Goal: Task Accomplishment & Management: Complete application form

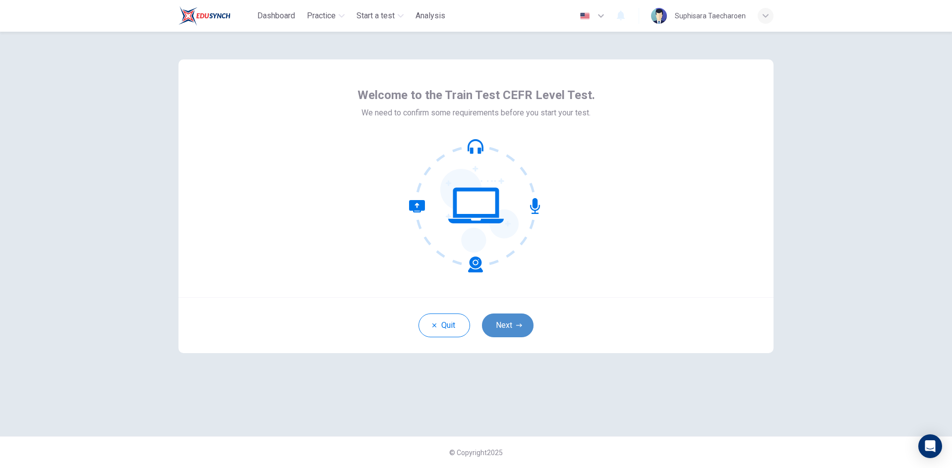
click at [507, 321] on button "Next" at bounding box center [508, 326] width 52 height 24
click at [502, 327] on div "Quit Next" at bounding box center [475, 325] width 595 height 56
click at [524, 328] on div "Quit Next" at bounding box center [475, 325] width 595 height 56
click at [488, 322] on div "Quit Next" at bounding box center [475, 325] width 595 height 56
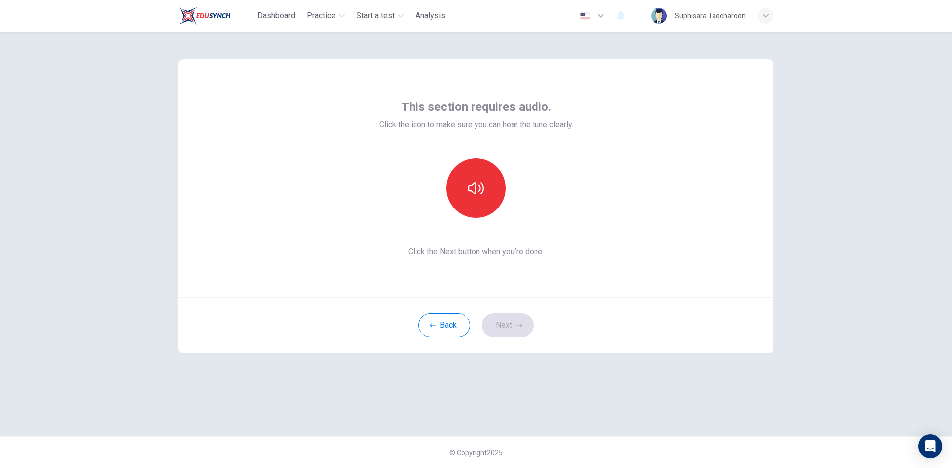
click at [505, 326] on div "Back Next" at bounding box center [475, 325] width 595 height 56
click at [452, 321] on button "Back" at bounding box center [444, 326] width 52 height 24
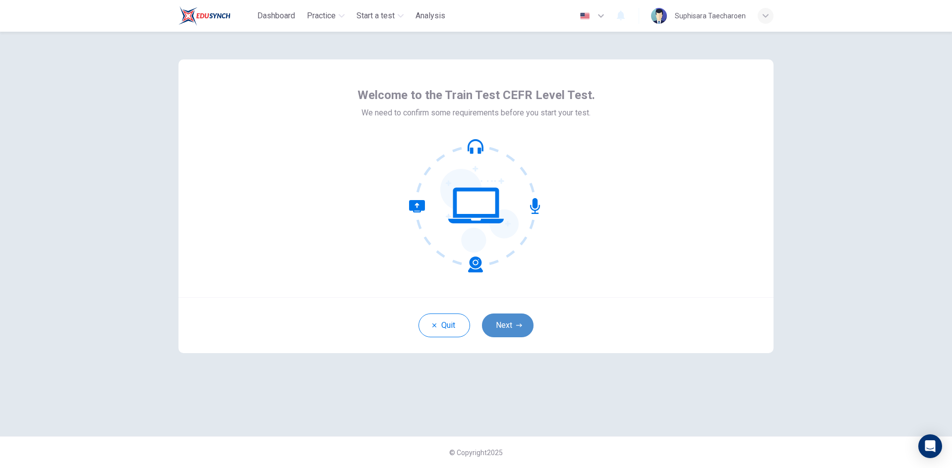
click at [506, 319] on button "Next" at bounding box center [508, 326] width 52 height 24
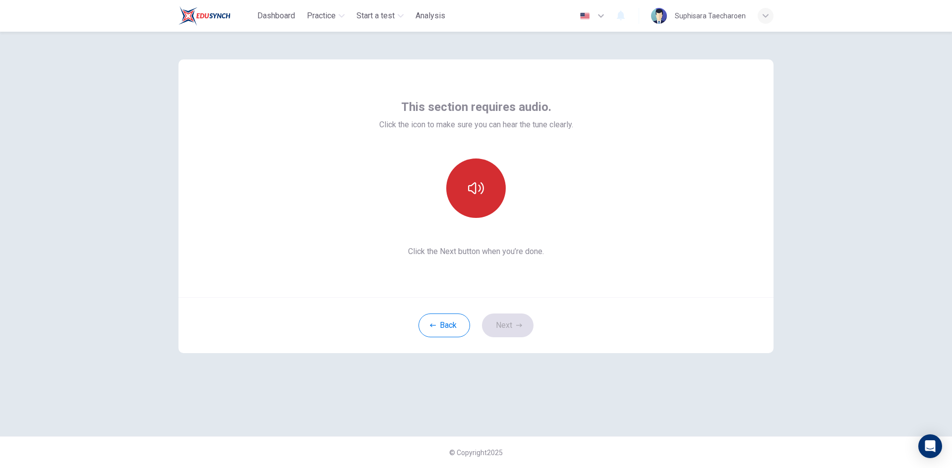
click at [468, 209] on button "button" at bounding box center [475, 188] width 59 height 59
click at [507, 320] on button "Next" at bounding box center [508, 326] width 52 height 24
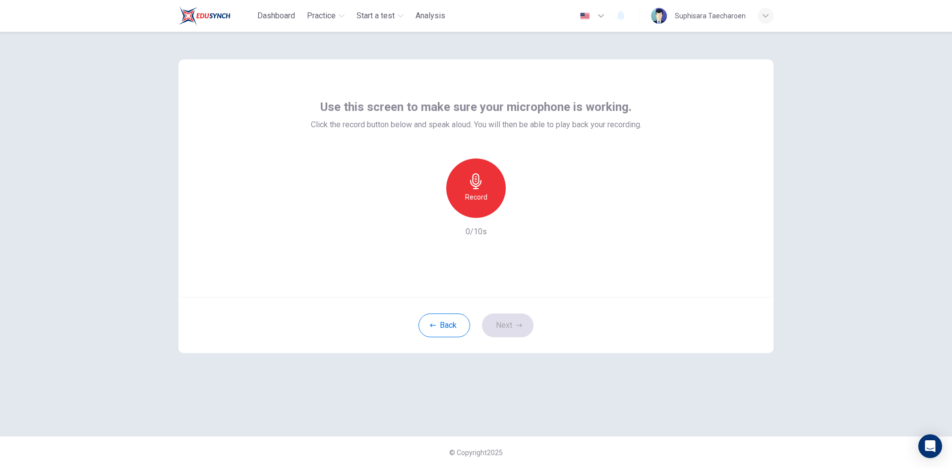
click at [300, 71] on div "Use this screen to make sure your microphone is working. Click the record butto…" at bounding box center [475, 178] width 595 height 238
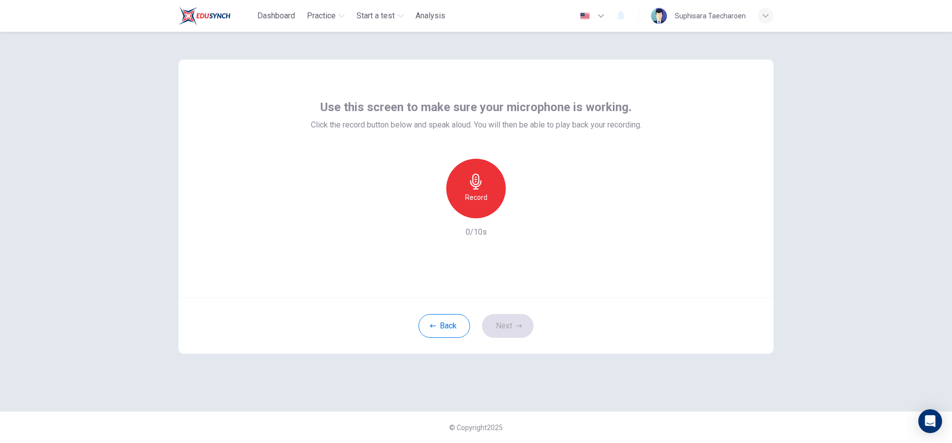
click at [484, 187] on div "Record" at bounding box center [475, 188] width 59 height 59
click at [522, 214] on icon "button" at bounding box center [521, 210] width 10 height 10
click at [434, 211] on icon "button" at bounding box center [430, 210] width 9 height 9
click at [476, 200] on h6 "Record" at bounding box center [476, 197] width 22 height 12
click at [524, 208] on icon "button" at bounding box center [521, 210] width 10 height 10
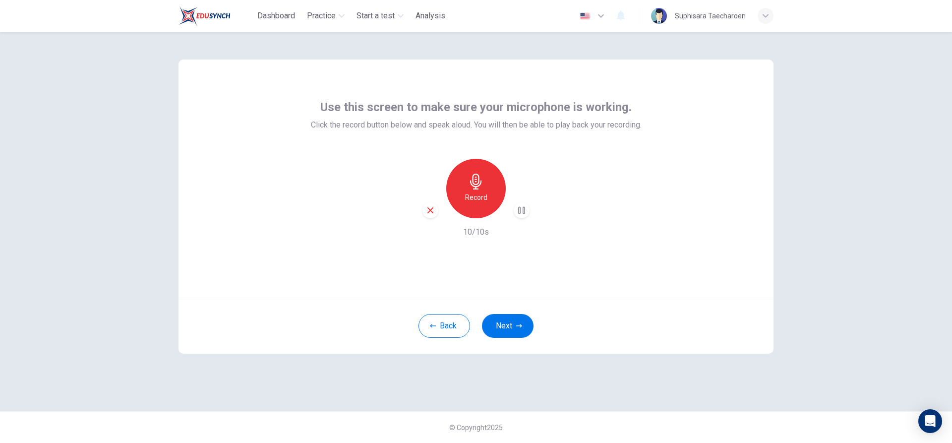
click at [430, 209] on icon "button" at bounding box center [430, 210] width 9 height 9
click at [493, 194] on div "Record" at bounding box center [475, 188] width 59 height 59
click at [517, 209] on icon "button" at bounding box center [521, 210] width 10 height 10
click at [431, 211] on icon "button" at bounding box center [430, 210] width 6 height 6
click at [469, 191] on h6 "Record" at bounding box center [476, 197] width 22 height 12
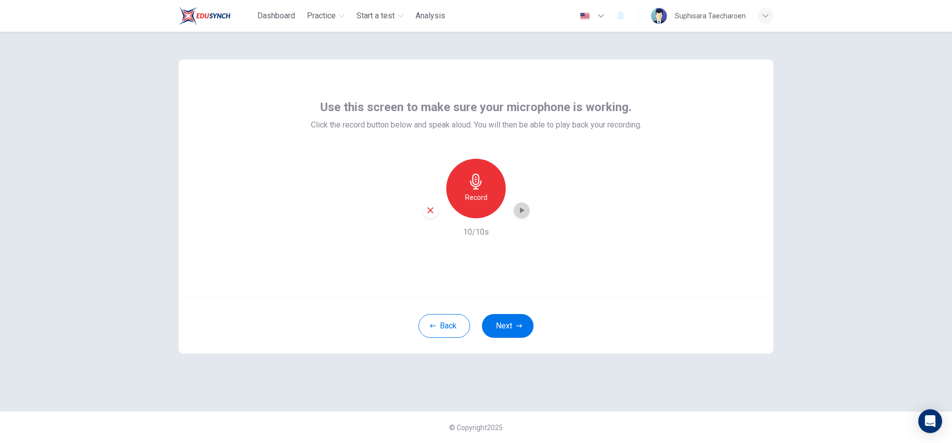
click at [524, 206] on icon "button" at bounding box center [521, 210] width 10 height 10
click at [432, 208] on icon "button" at bounding box center [430, 210] width 6 height 6
click at [483, 201] on h6 "Record" at bounding box center [476, 197] width 22 height 12
click at [519, 207] on icon "button" at bounding box center [521, 210] width 10 height 10
click at [434, 214] on icon "button" at bounding box center [430, 210] width 9 height 9
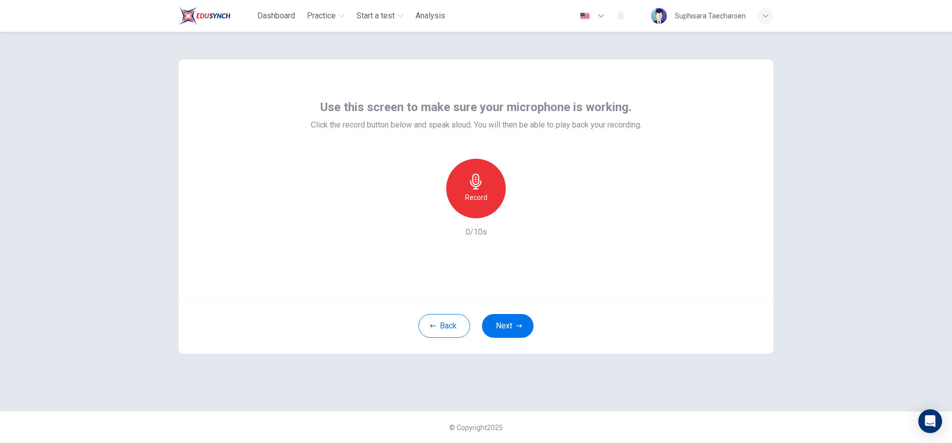
click at [476, 193] on h6 "Record" at bounding box center [476, 197] width 22 height 12
click at [522, 210] on icon "button" at bounding box center [522, 210] width 4 height 6
click at [435, 211] on div "button" at bounding box center [430, 210] width 16 height 16
click at [499, 192] on div "Record" at bounding box center [475, 188] width 59 height 59
click at [523, 210] on icon "button" at bounding box center [522, 210] width 4 height 6
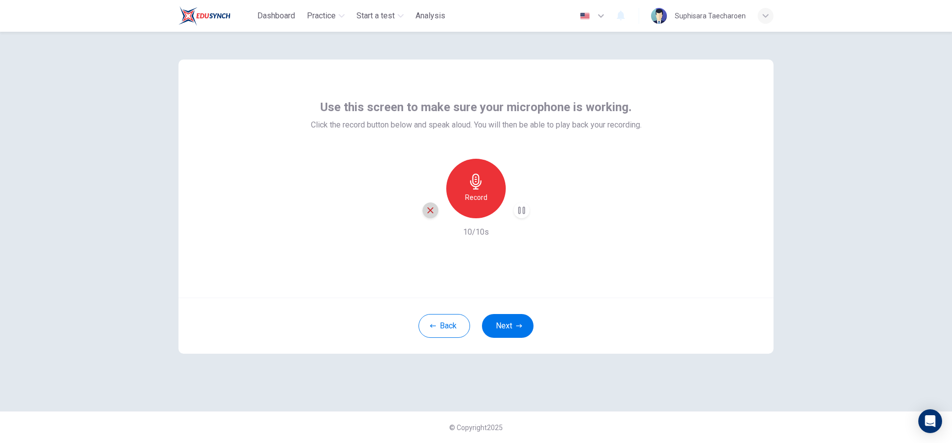
click at [432, 210] on icon "button" at bounding box center [430, 210] width 9 height 9
click at [475, 196] on h6 "Record" at bounding box center [476, 197] width 22 height 12
click at [518, 206] on icon "button" at bounding box center [521, 210] width 10 height 10
click at [498, 324] on button "Next" at bounding box center [508, 326] width 52 height 24
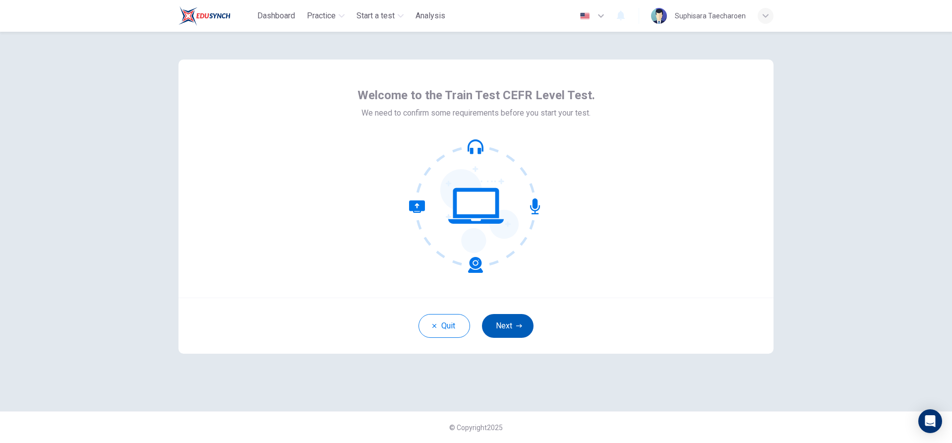
click at [495, 333] on button "Next" at bounding box center [508, 326] width 52 height 24
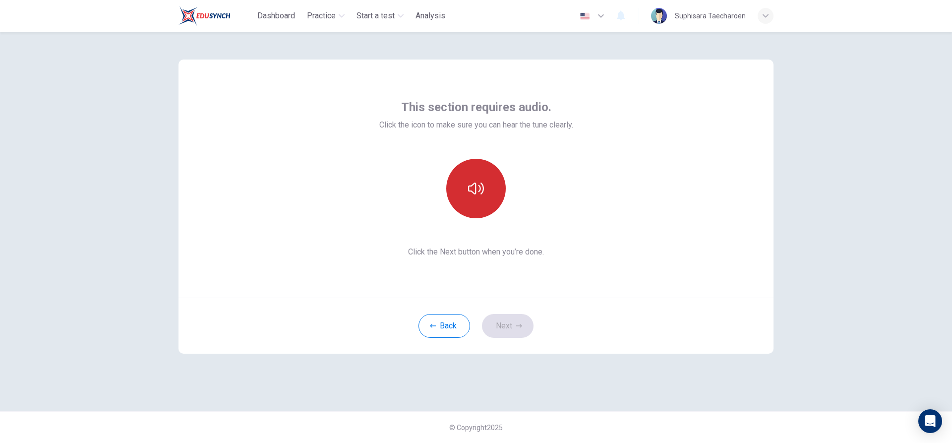
click at [483, 201] on button "button" at bounding box center [475, 188] width 59 height 59
click at [501, 317] on button "Next" at bounding box center [508, 326] width 52 height 24
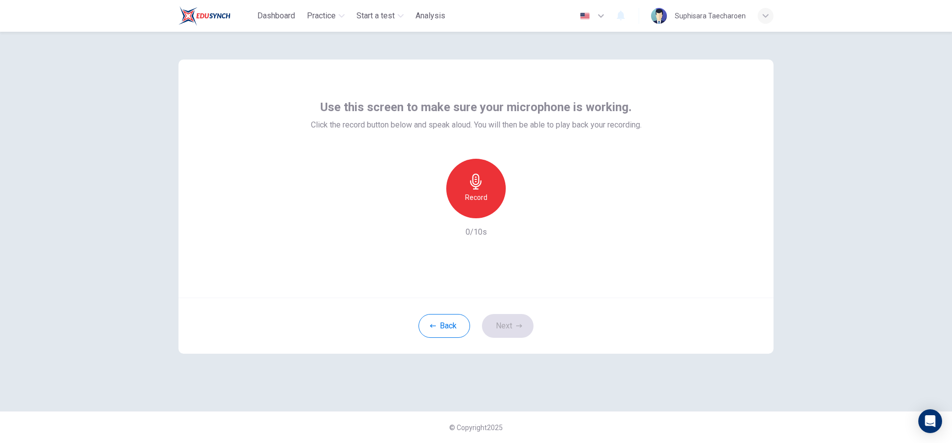
click at [493, 187] on div "Record" at bounding box center [475, 188] width 59 height 59
click at [524, 211] on icon "button" at bounding box center [521, 210] width 10 height 10
click at [511, 324] on button "Next" at bounding box center [508, 326] width 52 height 24
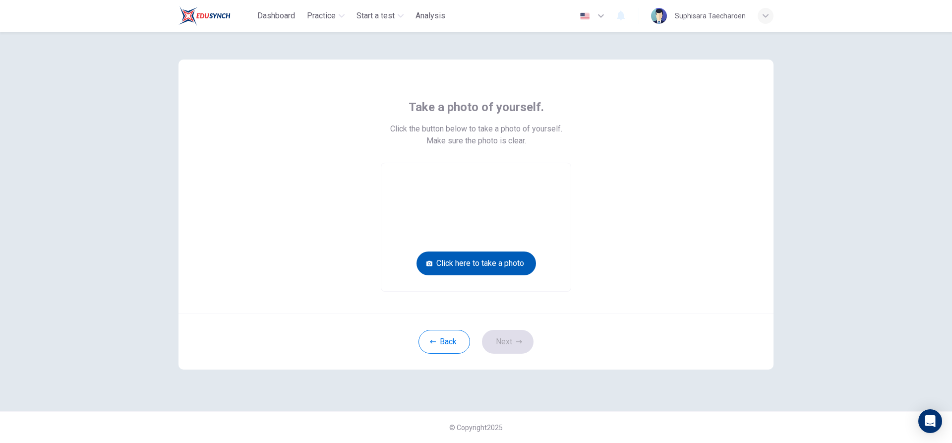
click at [511, 264] on button "Click here to take a photo" at bounding box center [475, 263] width 119 height 24
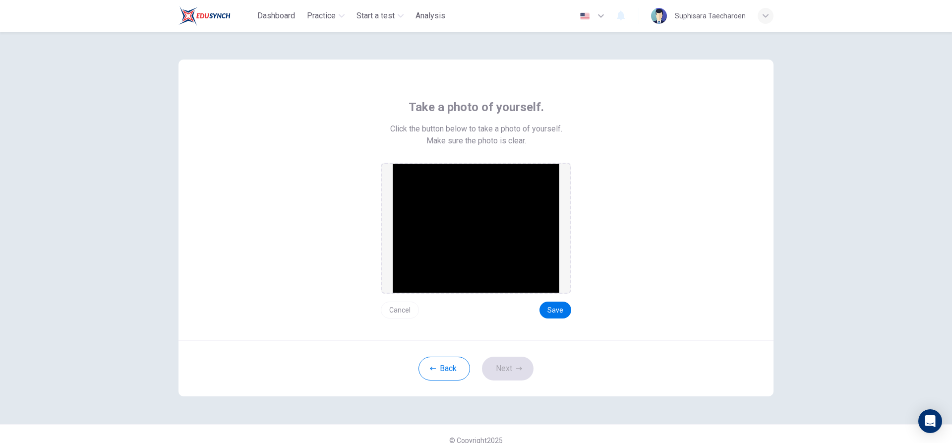
click at [464, 262] on img at bounding box center [475, 228] width 167 height 129
click at [455, 260] on img at bounding box center [475, 228] width 167 height 129
click at [484, 263] on img at bounding box center [475, 228] width 167 height 129
click at [448, 373] on button "Back" at bounding box center [444, 368] width 52 height 24
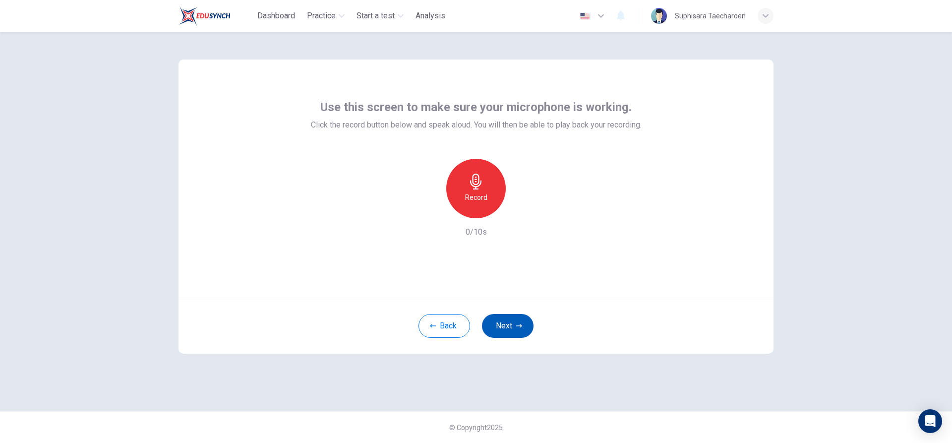
click at [510, 326] on button "Next" at bounding box center [508, 326] width 52 height 24
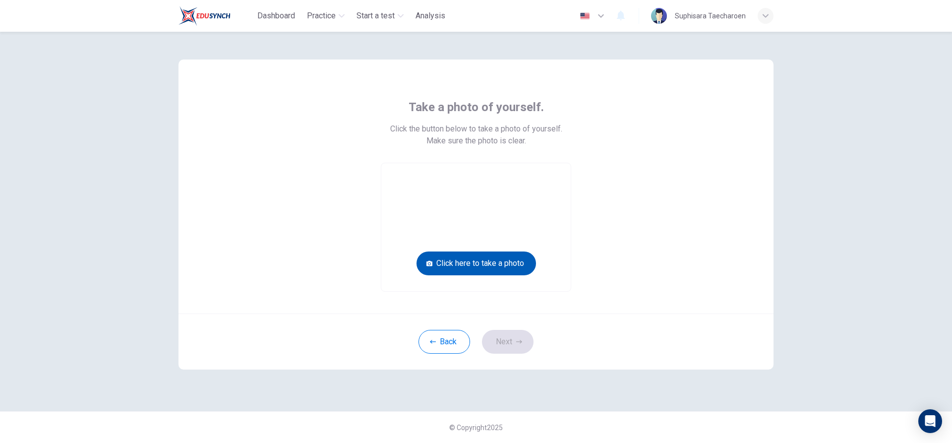
click at [485, 264] on button "Click here to take a photo" at bounding box center [475, 263] width 119 height 24
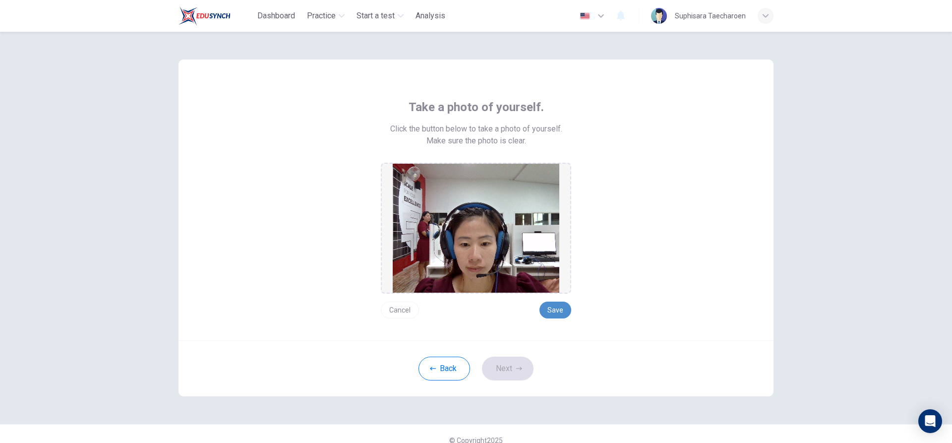
click at [551, 307] on button "Save" at bounding box center [555, 309] width 32 height 17
click at [557, 308] on button "Save" at bounding box center [555, 309] width 32 height 17
click at [555, 306] on button "Save" at bounding box center [555, 309] width 32 height 17
click at [553, 309] on button "Save" at bounding box center [555, 309] width 32 height 17
click at [557, 311] on button "Save" at bounding box center [555, 309] width 32 height 17
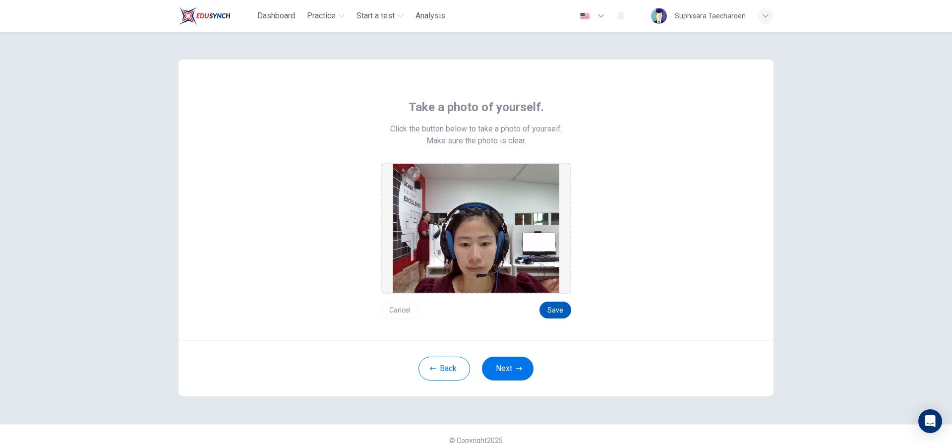
click at [556, 312] on button "Save" at bounding box center [555, 309] width 32 height 17
click at [551, 310] on button "Save" at bounding box center [555, 309] width 32 height 17
click at [546, 309] on button "Save" at bounding box center [555, 309] width 32 height 17
click at [759, 14] on div "button" at bounding box center [765, 16] width 16 height 16
click at [764, 15] on div "Suphisara Taecharoen [EMAIL_ADDRESS][DOMAIN_NAME] Settings Feedback English Log…" at bounding box center [476, 221] width 952 height 443
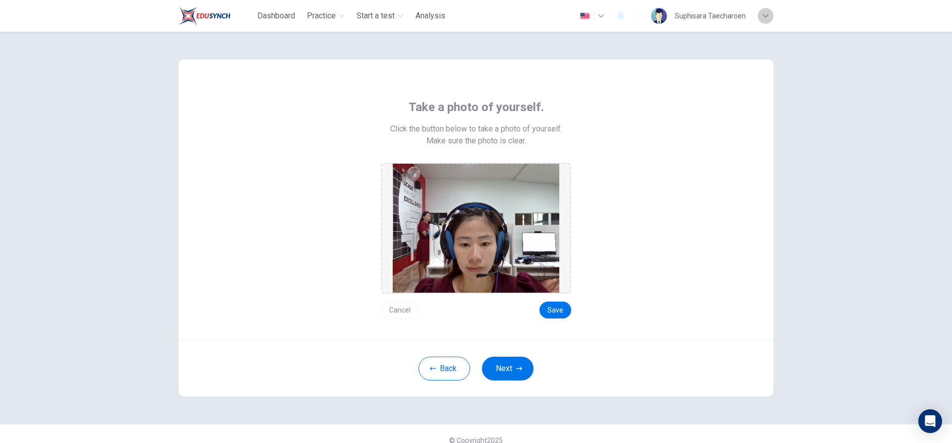
click at [762, 15] on icon "button" at bounding box center [765, 16] width 6 height 6
click at [762, 15] on div at bounding box center [476, 221] width 952 height 443
click at [765, 19] on div "button" at bounding box center [765, 16] width 16 height 16
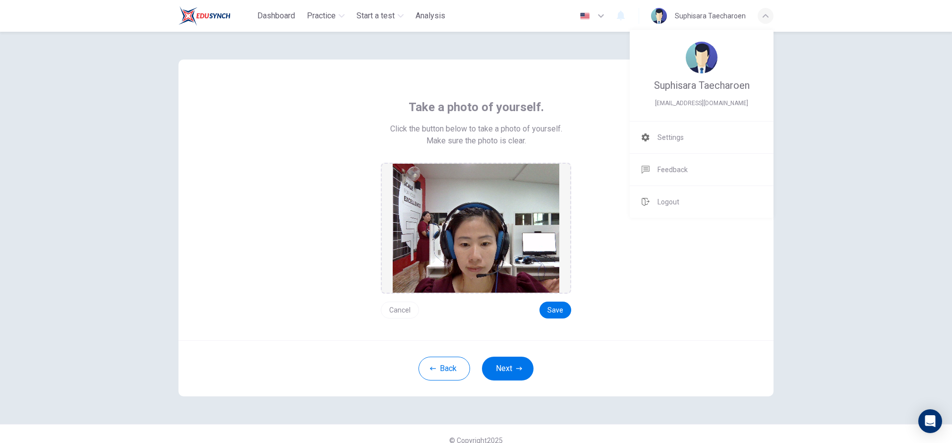
click at [763, 16] on div at bounding box center [476, 221] width 952 height 443
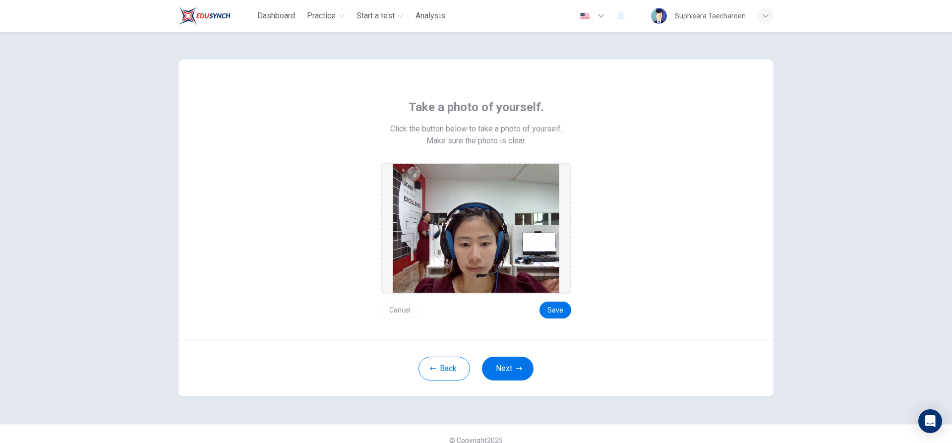
click at [688, 207] on div "Take a photo of yourself. Click the button below to take a photo of yourself. M…" at bounding box center [476, 208] width 448 height 219
click at [765, 15] on icon "button" at bounding box center [765, 16] width 6 height 6
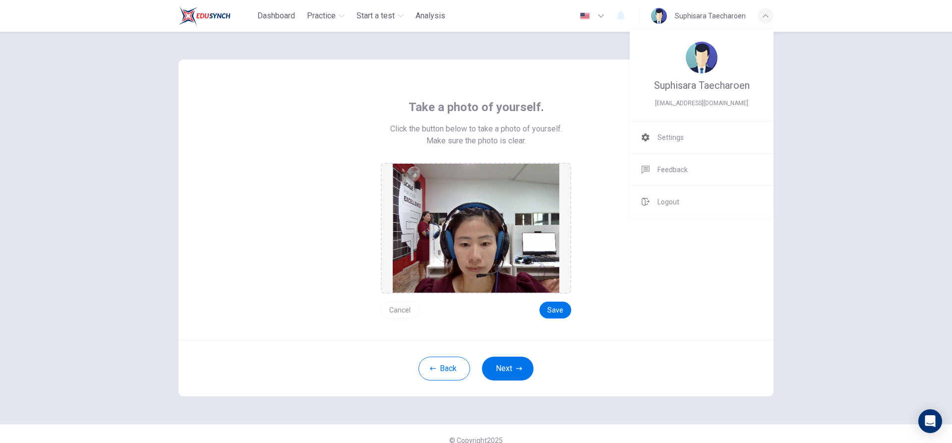
click at [674, 208] on li "Logout" at bounding box center [701, 202] width 144 height 32
